Goal: Information Seeking & Learning: Find specific fact

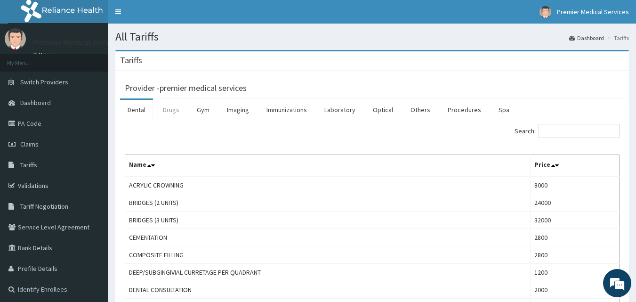
click at [169, 111] on link "Drugs" at bounding box center [171, 110] width 32 height 20
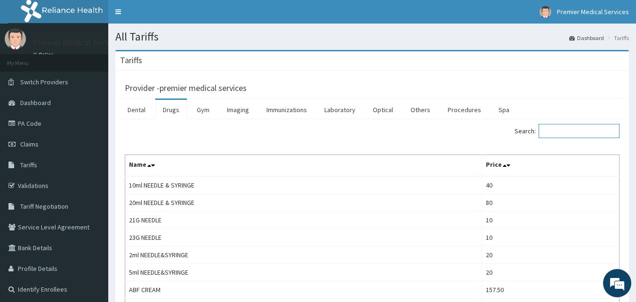
click at [548, 131] on input "Search:" at bounding box center [578, 131] width 81 height 14
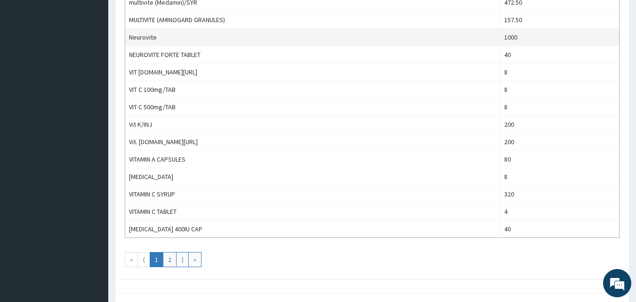
scroll to position [847, 0]
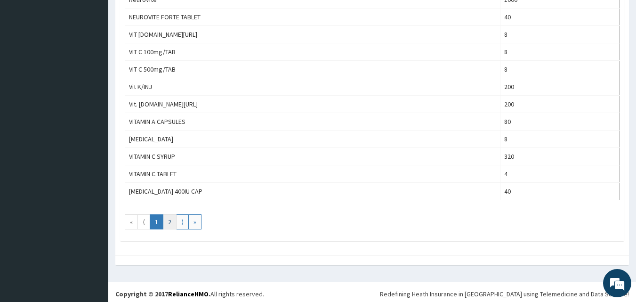
click at [169, 220] on link "2" at bounding box center [170, 221] width 14 height 15
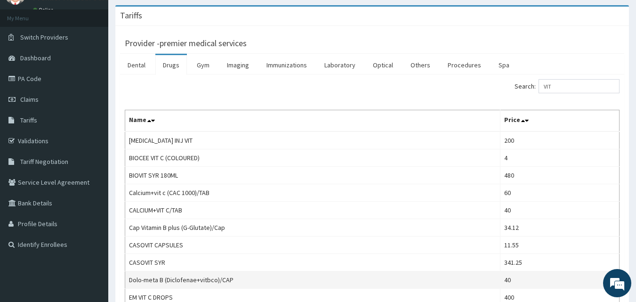
scroll to position [0, 0]
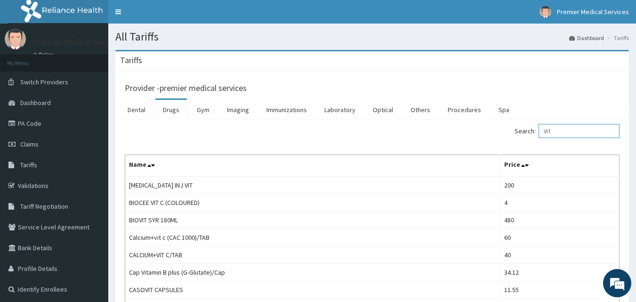
click at [562, 130] on input "VIT" at bounding box center [578, 131] width 81 height 14
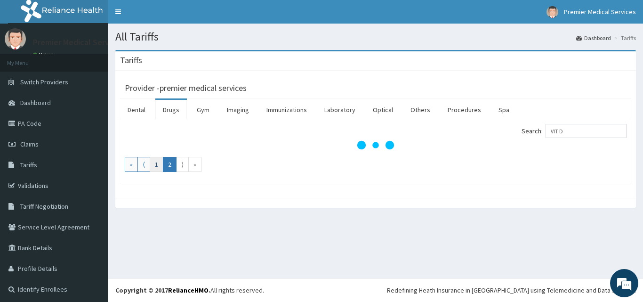
click at [153, 163] on link "1" at bounding box center [157, 164] width 14 height 15
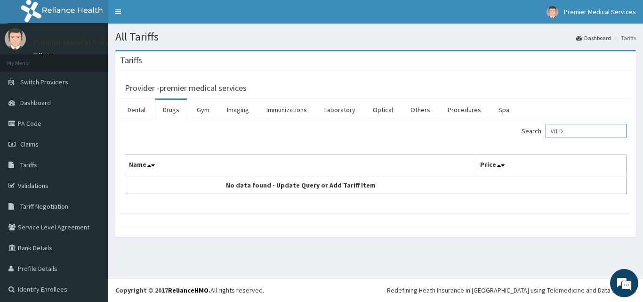
click at [557, 130] on input "VIT D" at bounding box center [585, 131] width 81 height 14
click at [586, 138] on div "Search: [MEDICAL_DATA]" at bounding box center [504, 132] width 244 height 16
click at [585, 129] on input "[MEDICAL_DATA]" at bounding box center [585, 131] width 81 height 14
type input "V"
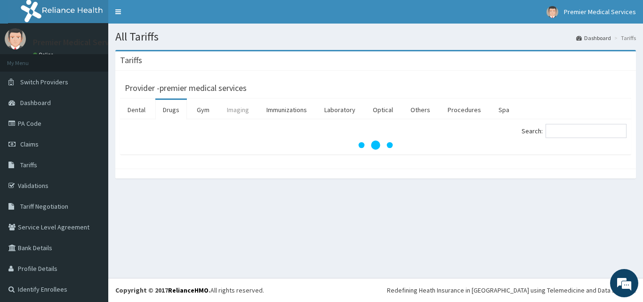
click at [239, 112] on link "Imaging" at bounding box center [237, 110] width 37 height 20
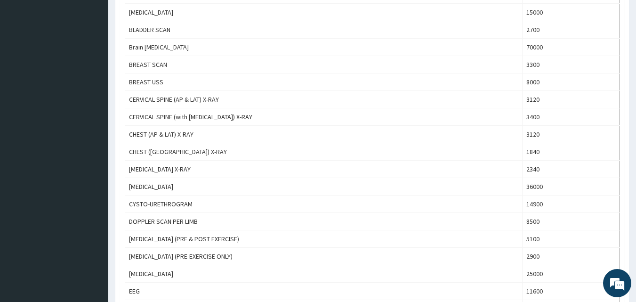
scroll to position [94, 0]
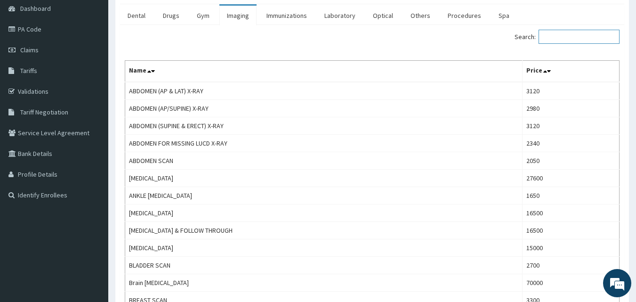
click at [562, 40] on input "Search:" at bounding box center [578, 37] width 81 height 14
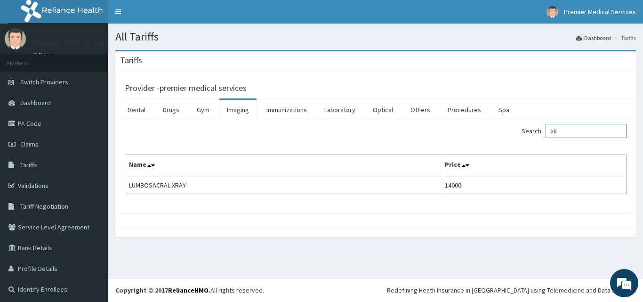
type input "X"
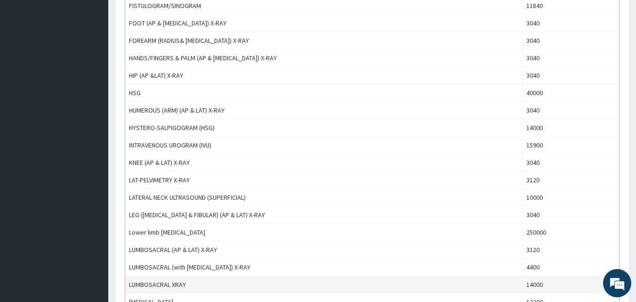
scroll to position [800, 0]
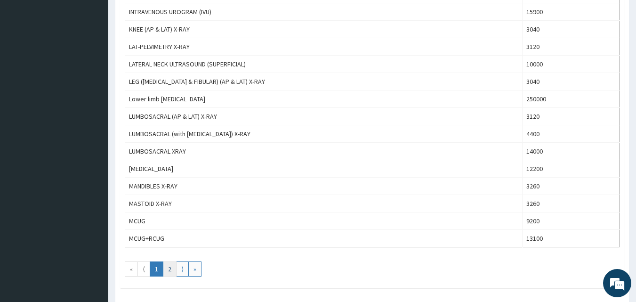
type input "KNEE"
click at [171, 267] on link "2" at bounding box center [170, 268] width 14 height 15
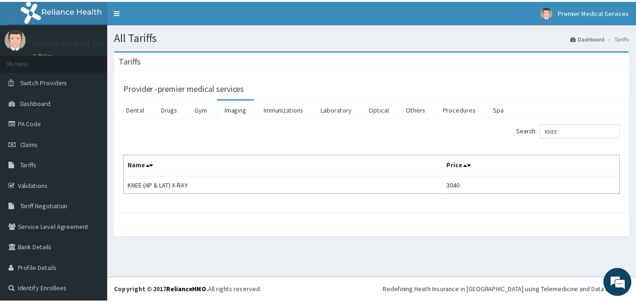
scroll to position [2, 0]
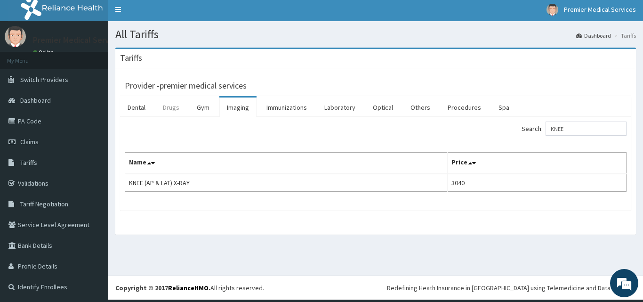
click at [174, 105] on link "Drugs" at bounding box center [171, 107] width 32 height 20
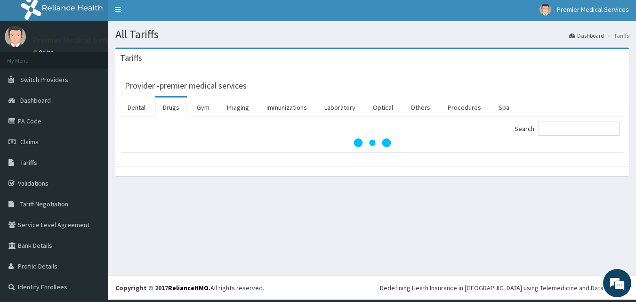
scroll to position [0, 0]
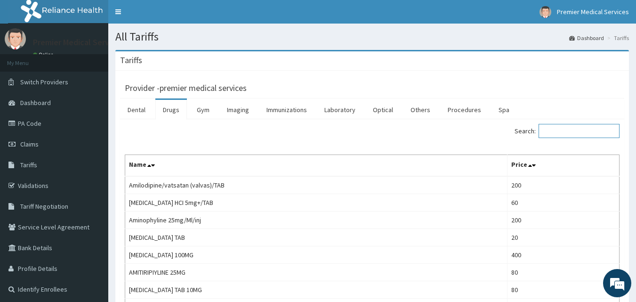
click at [569, 128] on input "Search:" at bounding box center [578, 131] width 81 height 14
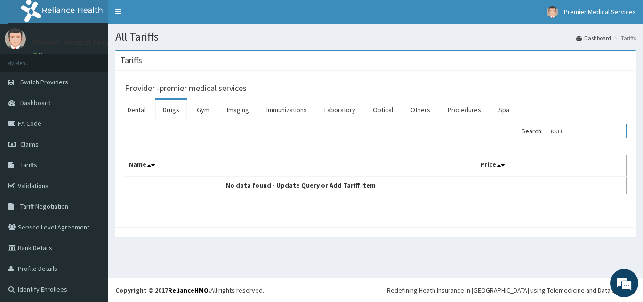
type input "KNEE"
click at [451, 108] on link "Procedures" at bounding box center [464, 110] width 48 height 20
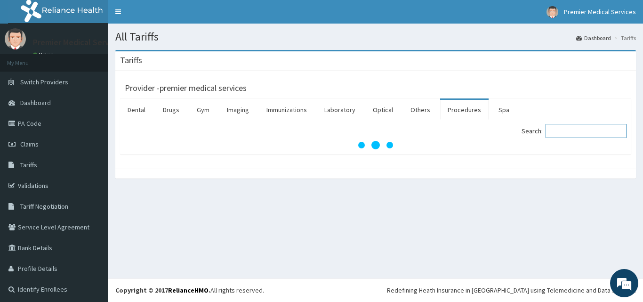
click at [553, 131] on input "Search:" at bounding box center [585, 131] width 81 height 14
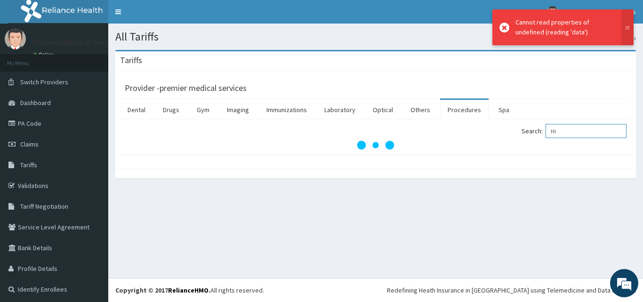
type input "H"
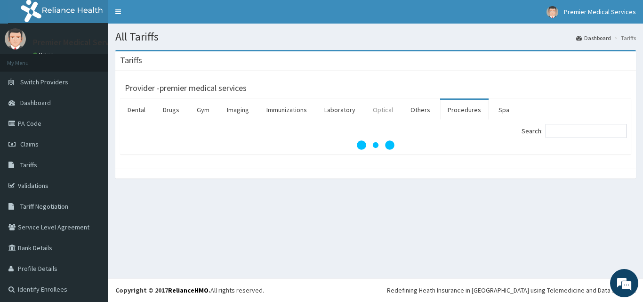
click at [377, 109] on link "Optical" at bounding box center [382, 110] width 35 height 20
click at [417, 111] on link "Others" at bounding box center [420, 110] width 35 height 20
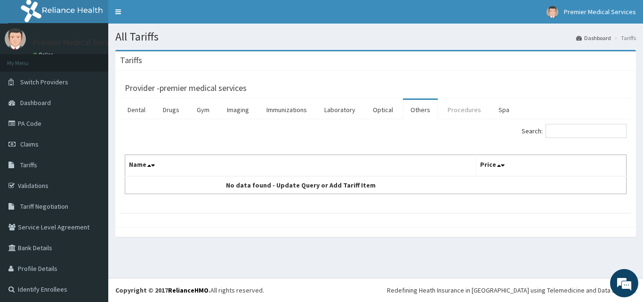
click at [453, 111] on link "Procedures" at bounding box center [464, 110] width 48 height 20
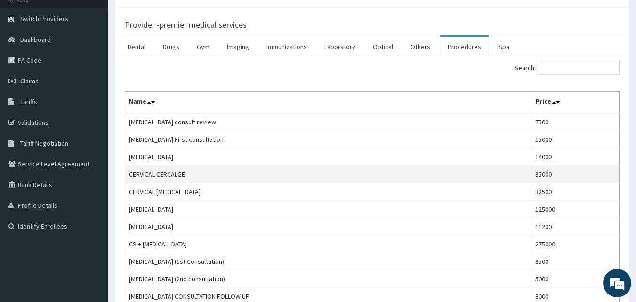
scroll to position [47, 0]
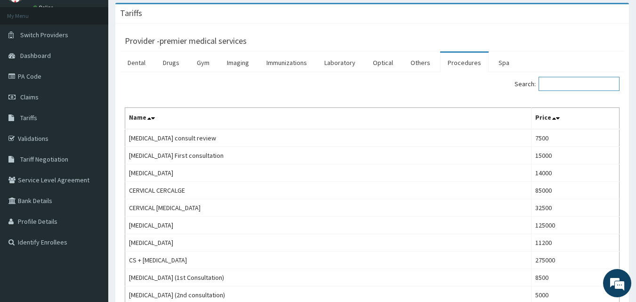
click at [572, 85] on input "Search:" at bounding box center [578, 84] width 81 height 14
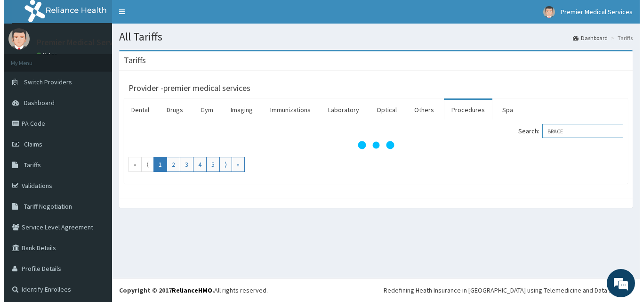
scroll to position [0, 0]
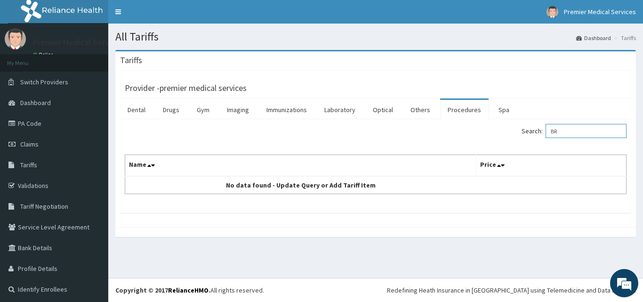
type input "B"
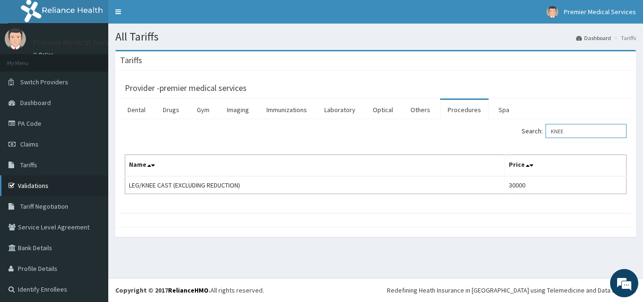
type input "KNEE"
click at [34, 190] on link "Validations" at bounding box center [54, 185] width 108 height 21
